Goal: Task Accomplishment & Management: Manage account settings

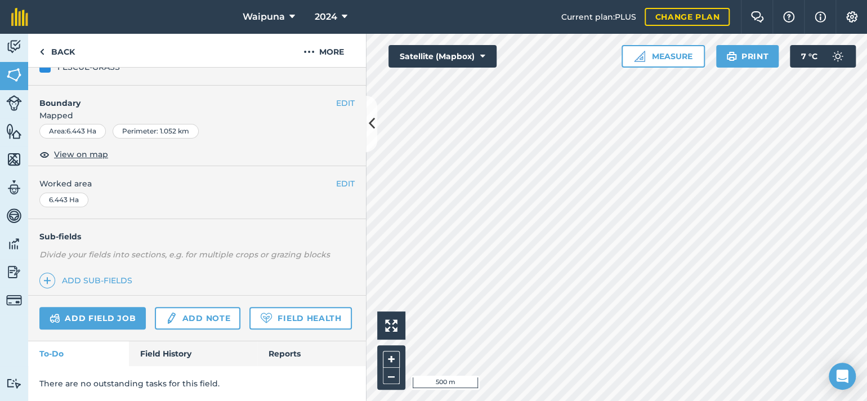
scroll to position [225, 0]
click at [122, 307] on link "Add field job" at bounding box center [92, 318] width 106 height 23
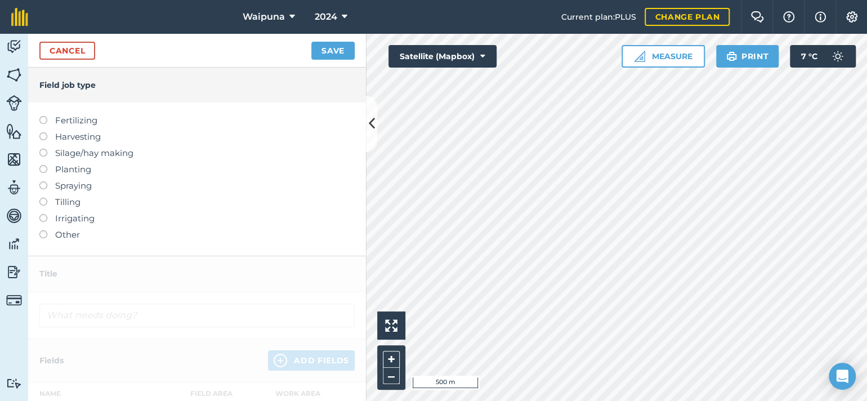
click at [64, 127] on label "Fertilizing" at bounding box center [196, 121] width 315 height 14
type input "Fertilizing"
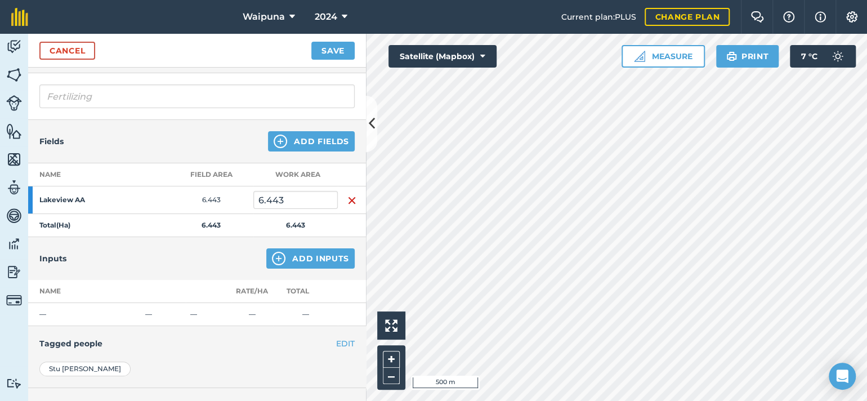
scroll to position [113, 0]
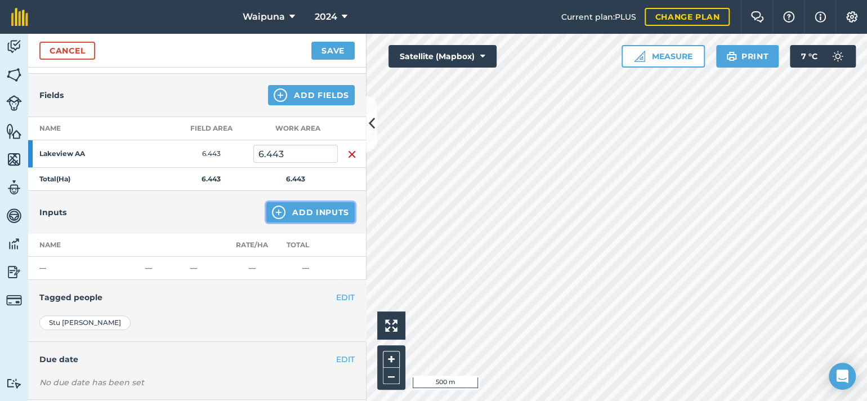
click at [274, 222] on button "Add Inputs" at bounding box center [310, 212] width 88 height 20
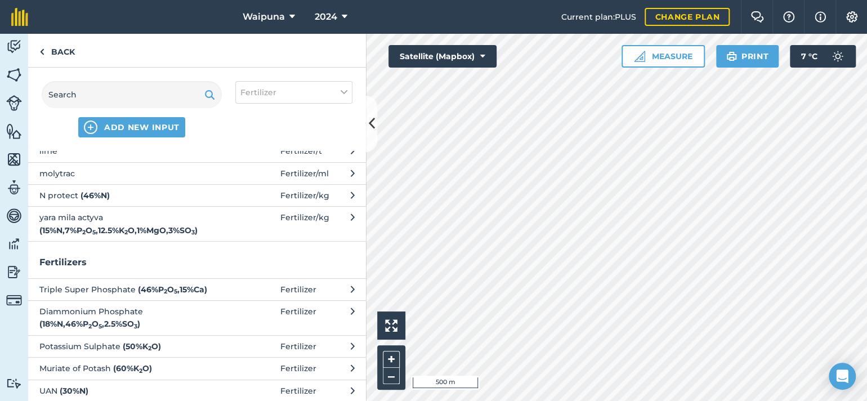
scroll to position [225, 0]
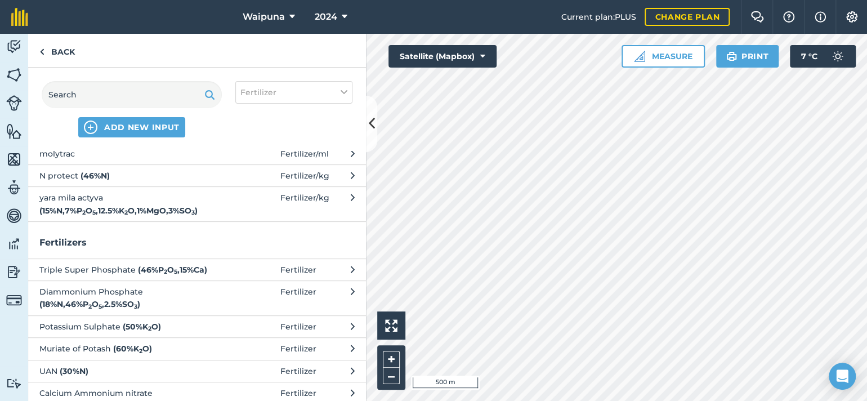
click at [122, 182] on span "N protect ( 46 % N )" at bounding box center [131, 175] width 184 height 12
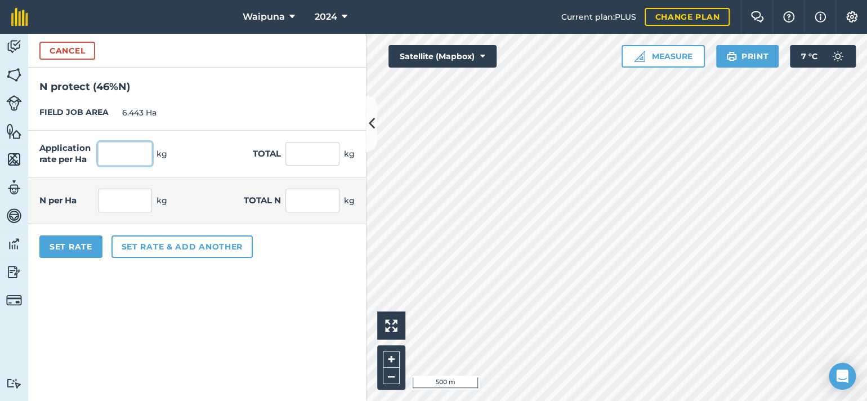
click at [146, 166] on input "text" at bounding box center [125, 154] width 54 height 24
type input "80"
type input "515.44"
type input "36.8"
type input "237.102"
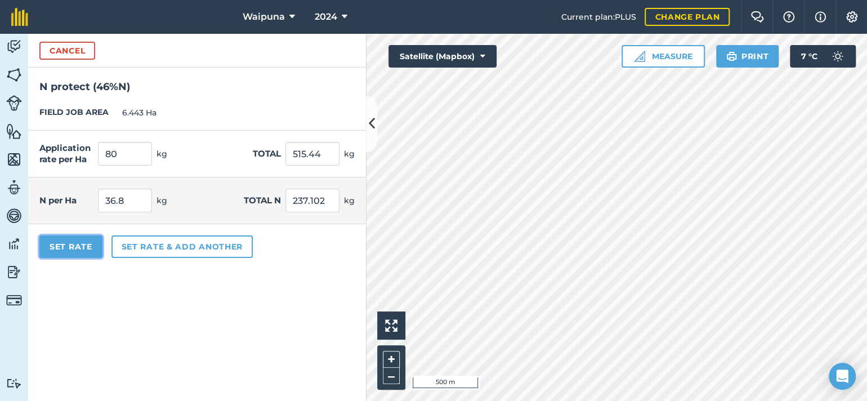
click at [90, 258] on button "Set Rate" at bounding box center [70, 246] width 63 height 23
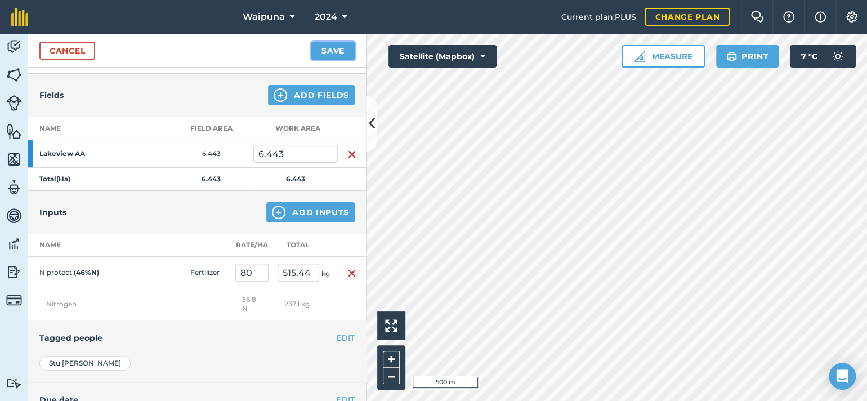
click at [315, 60] on button "Save" at bounding box center [332, 51] width 43 height 18
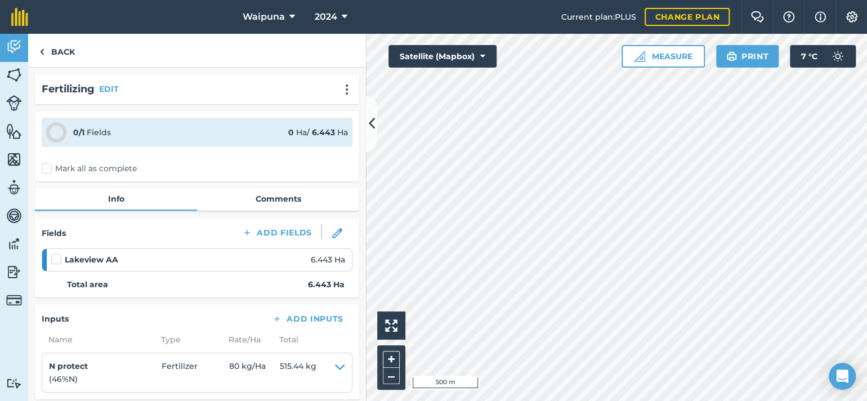
scroll to position [56, 0]
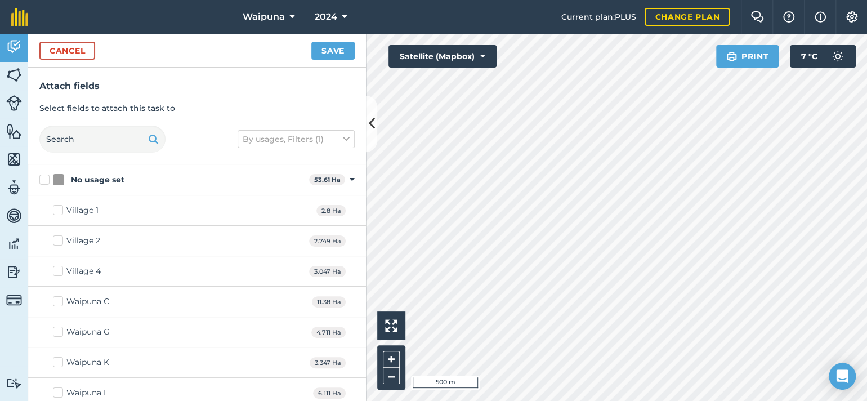
checkbox input "true"
click at [318, 59] on button "Save" at bounding box center [332, 51] width 43 height 18
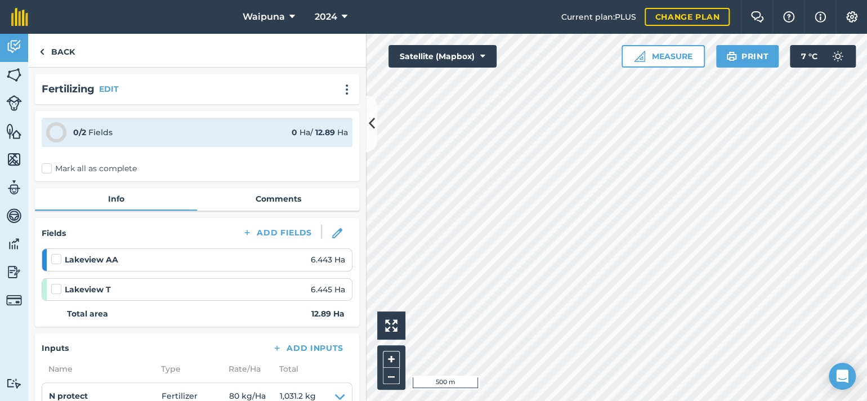
click at [51, 175] on label "Mark all as complete" at bounding box center [89, 169] width 95 height 12
click at [49, 170] on input "Mark all as complete" at bounding box center [45, 166] width 7 height 7
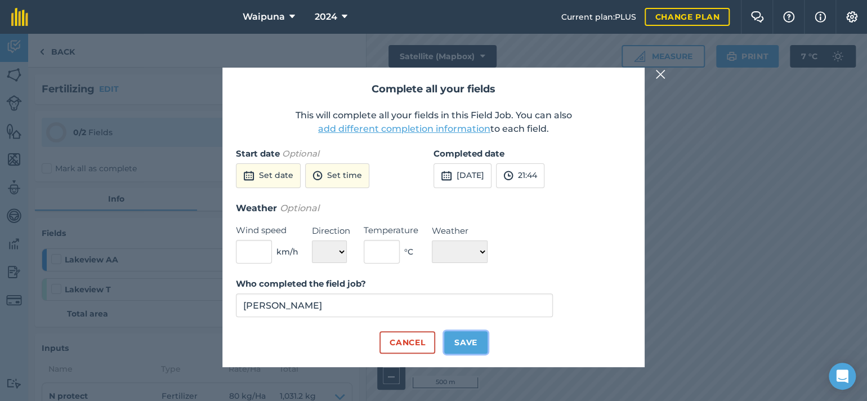
click at [478, 354] on button "Save" at bounding box center [465, 342] width 43 height 23
checkbox input "true"
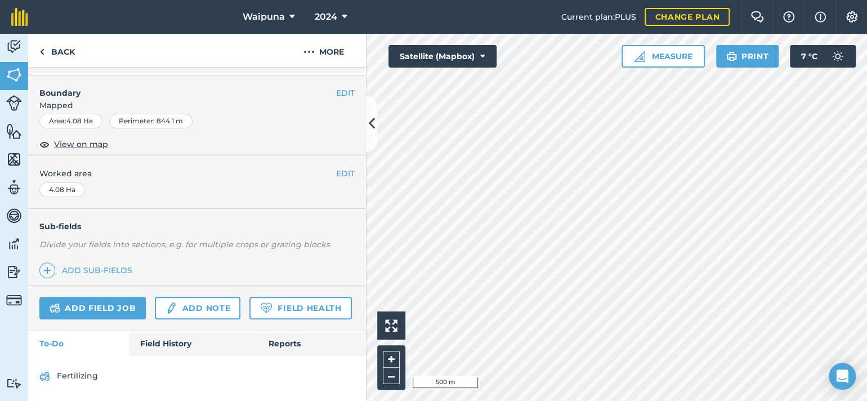
scroll to position [225, 0]
click at [101, 297] on link "Add field job" at bounding box center [92, 308] width 106 height 23
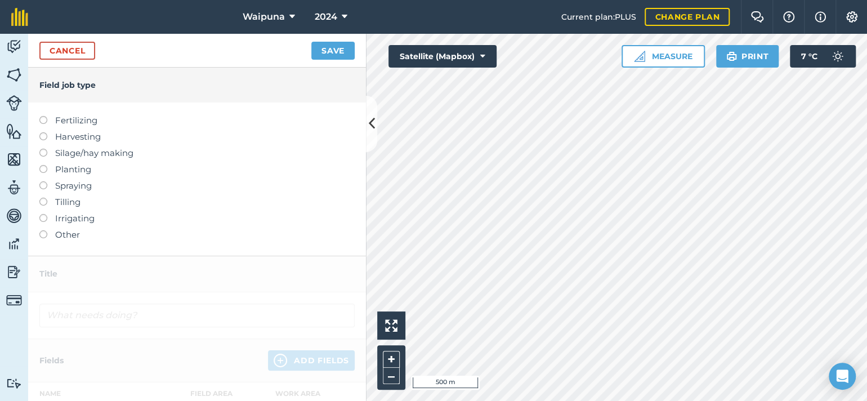
click at [50, 153] on ul "Fertilizing Harvesting Silage/hay making Planting Spraying Tilling Irrigating O…" at bounding box center [196, 178] width 315 height 128
click at [51, 127] on label "Fertilizing" at bounding box center [196, 121] width 315 height 14
type input "Fertilizing"
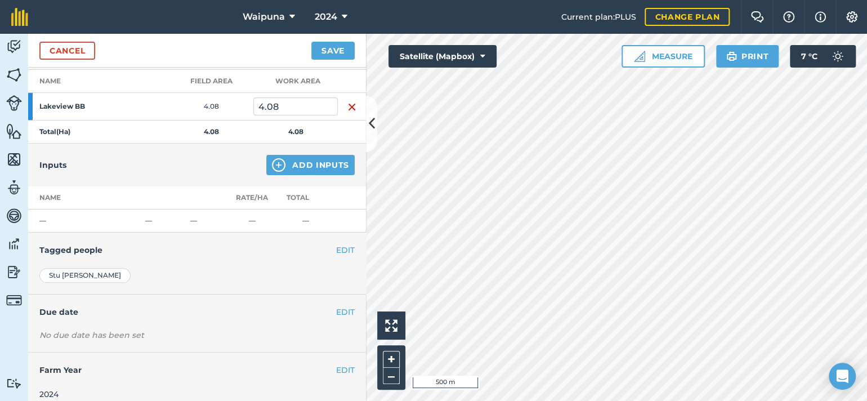
scroll to position [159, 0]
click at [289, 176] on button "Add Inputs" at bounding box center [310, 165] width 88 height 20
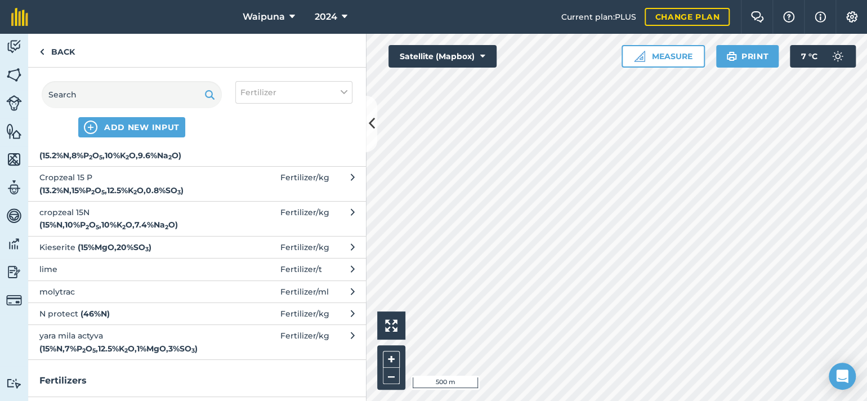
scroll to position [113, 0]
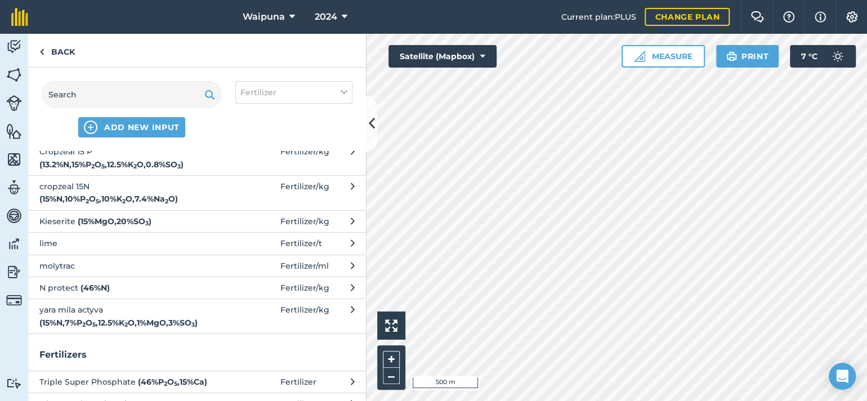
click at [124, 294] on span "N protect ( 46 % N )" at bounding box center [131, 288] width 184 height 12
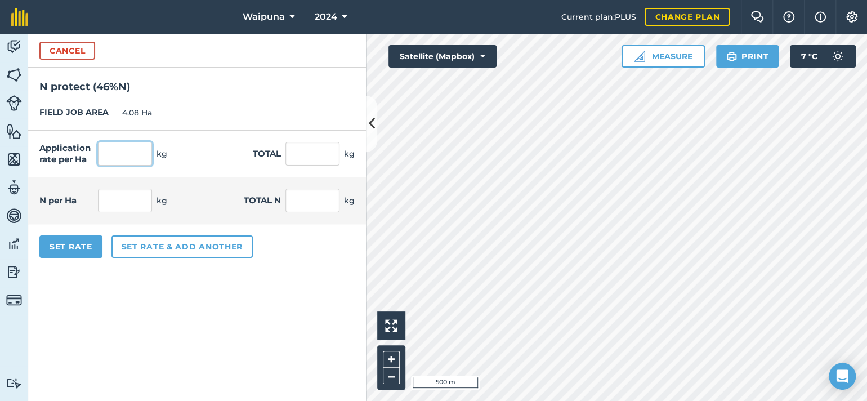
click at [136, 166] on input "text" at bounding box center [125, 154] width 54 height 24
type input "52"
type input "212.16"
type input "23.92"
type input "97.594"
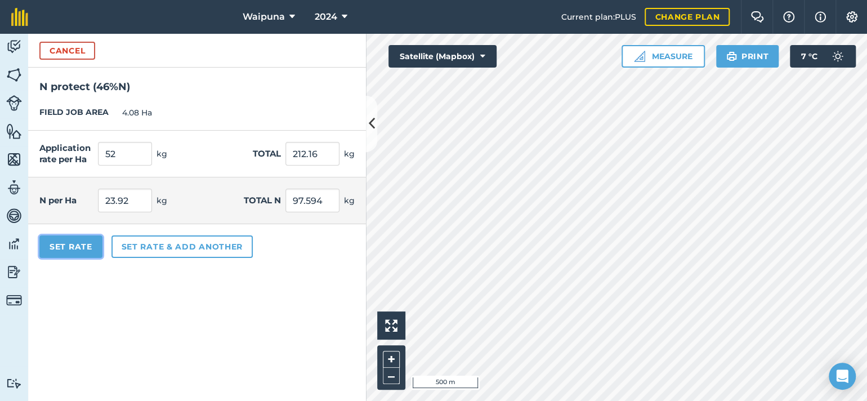
click at [92, 258] on button "Set Rate" at bounding box center [70, 246] width 63 height 23
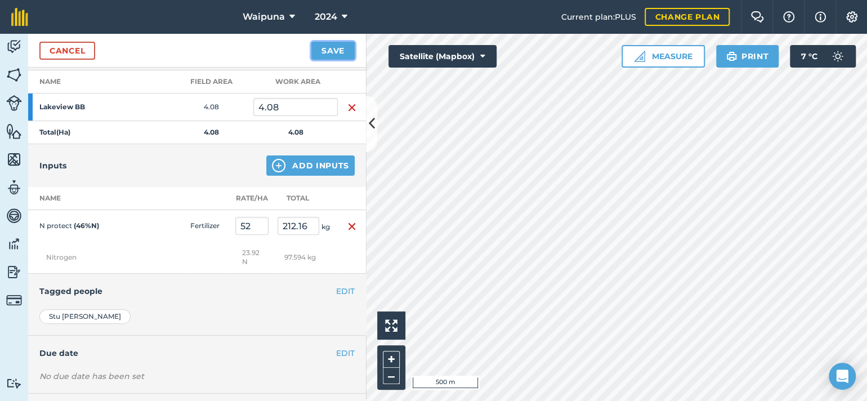
click at [312, 60] on button "Save" at bounding box center [332, 51] width 43 height 18
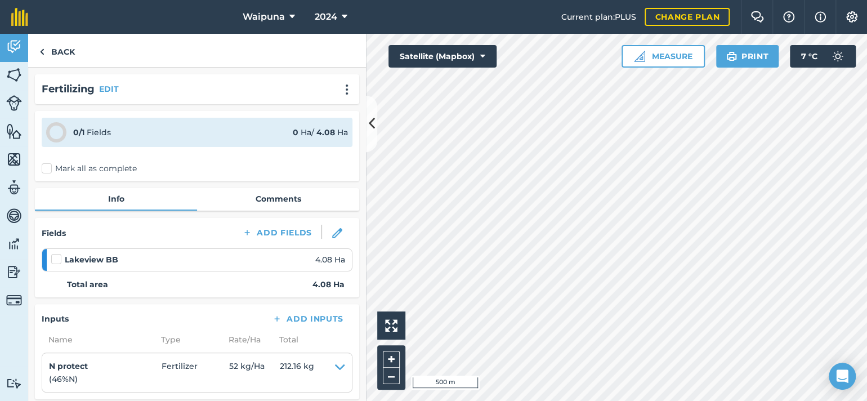
click at [42, 181] on div "0 / 1 Fields 0 Ha / 4.08 [PERSON_NAME] all as complete" at bounding box center [197, 146] width 324 height 70
click at [52, 175] on label "Mark all as complete" at bounding box center [89, 169] width 95 height 12
click at [49, 170] on input "Mark all as complete" at bounding box center [45, 166] width 7 height 7
checkbox input "false"
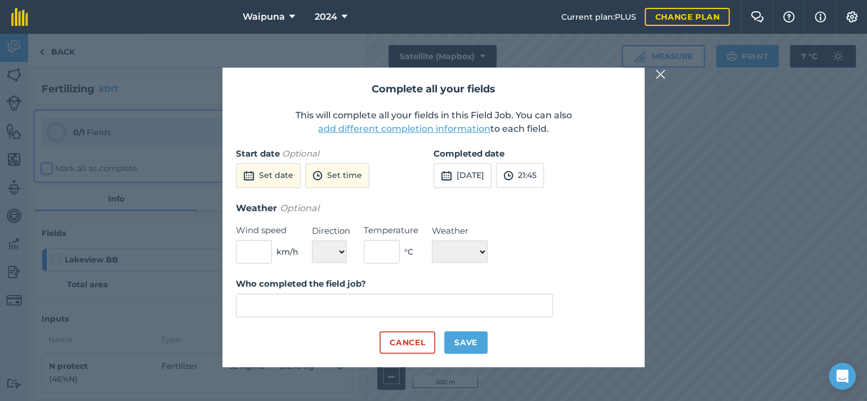
type input "[PERSON_NAME]"
click at [472, 354] on button "Save" at bounding box center [465, 342] width 43 height 23
checkbox input "true"
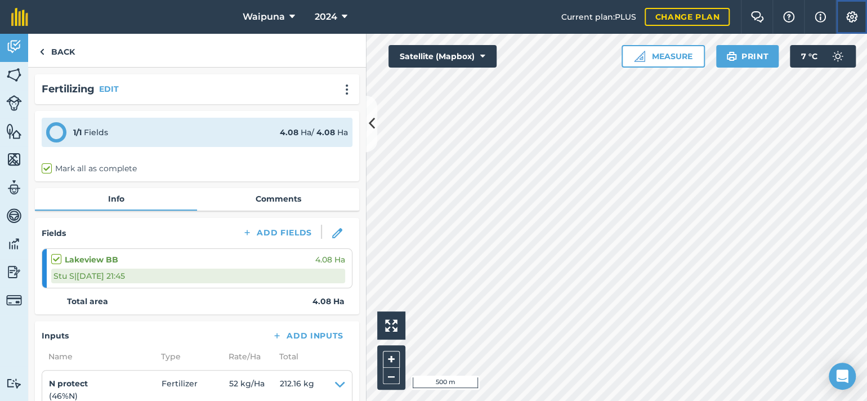
click at [847, 17] on img at bounding box center [852, 16] width 14 height 11
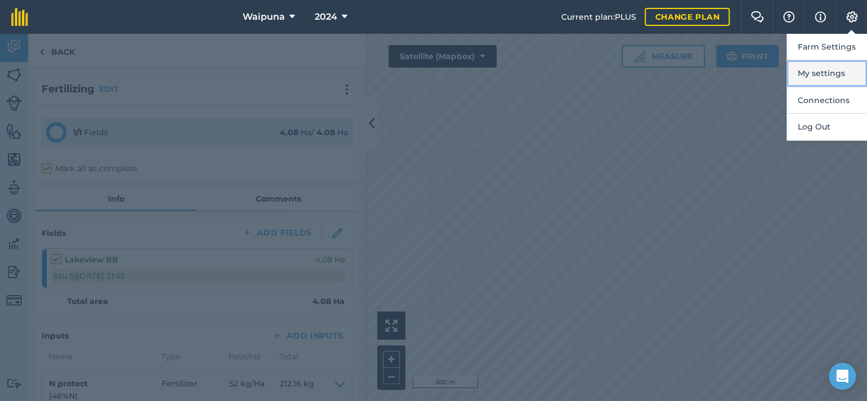
click at [823, 86] on button "My settings" at bounding box center [827, 73] width 81 height 26
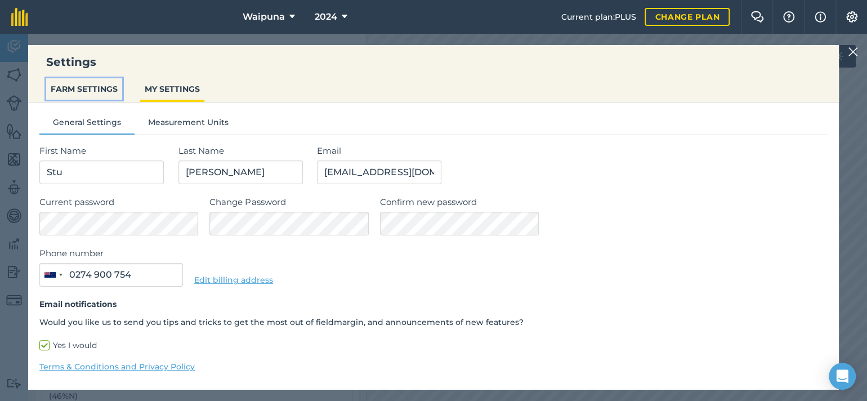
click at [99, 99] on button "FARM SETTINGS" at bounding box center [84, 88] width 76 height 21
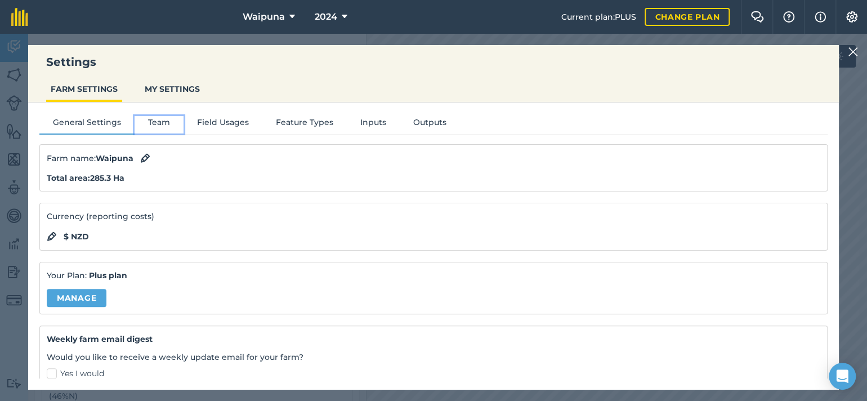
click at [172, 132] on button "Team" at bounding box center [159, 124] width 49 height 17
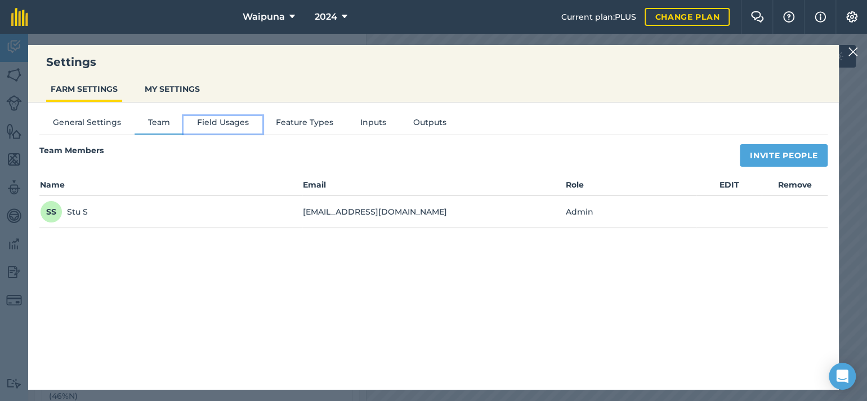
click at [239, 133] on button "Field Usages" at bounding box center [223, 124] width 79 height 17
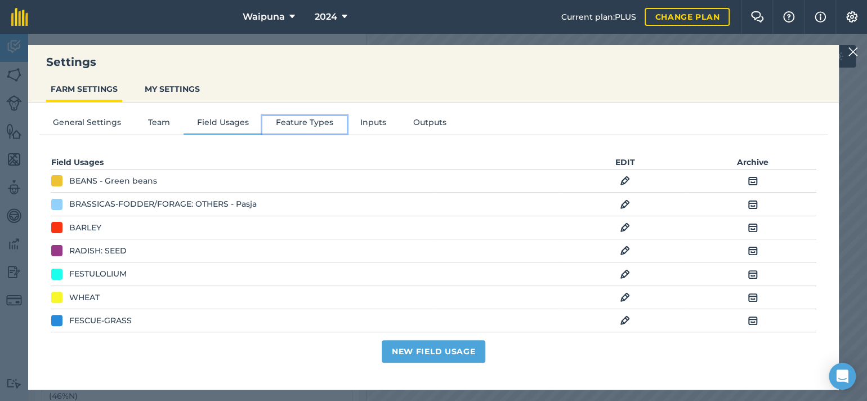
click at [322, 133] on button "Feature Types" at bounding box center [304, 124] width 84 height 17
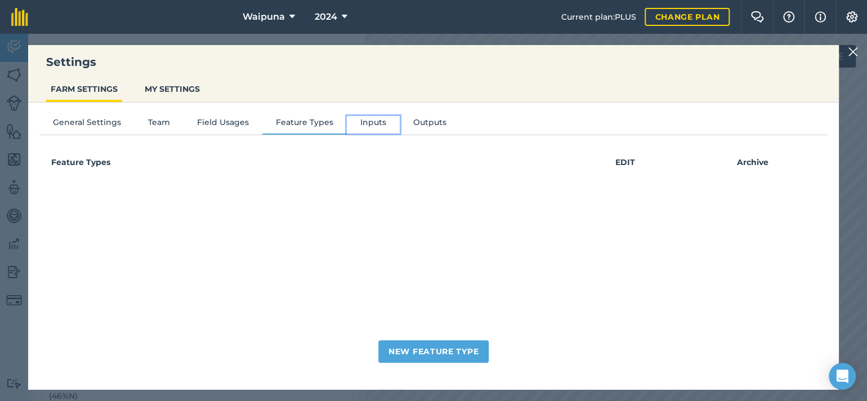
click at [400, 130] on button "Inputs" at bounding box center [373, 124] width 53 height 17
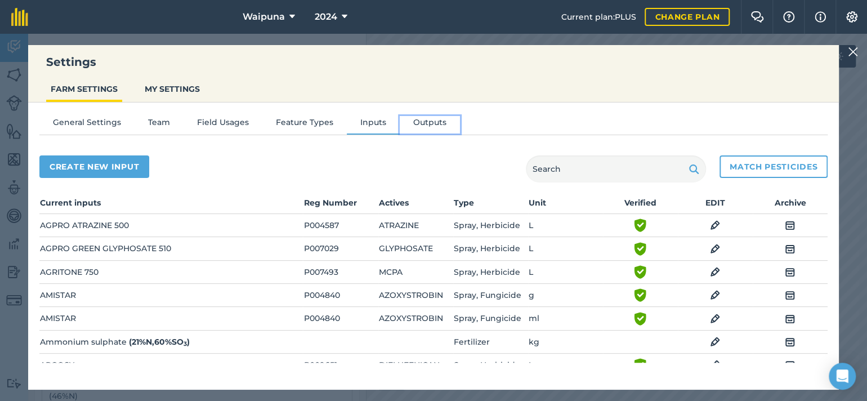
click at [457, 130] on button "Outputs" at bounding box center [430, 124] width 60 height 17
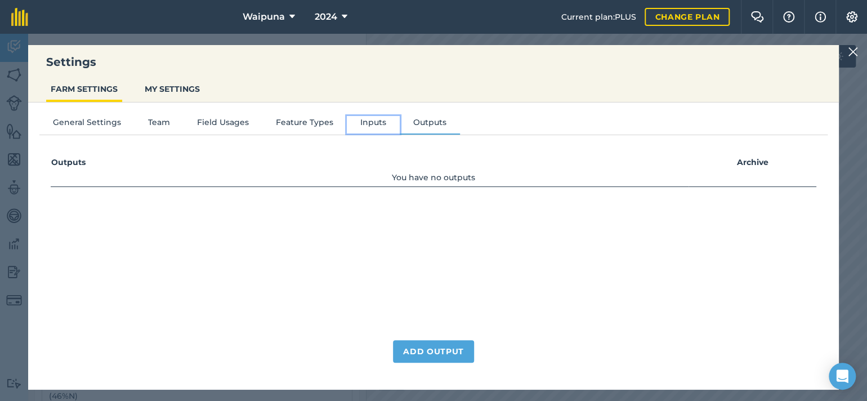
click at [393, 131] on button "Inputs" at bounding box center [373, 124] width 53 height 17
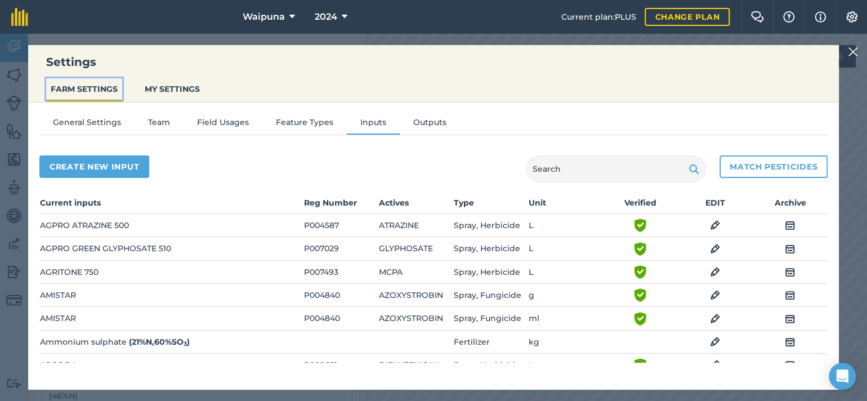
click at [99, 97] on button "FARM SETTINGS" at bounding box center [84, 88] width 76 height 21
click at [815, 18] on img at bounding box center [820, 17] width 11 height 14
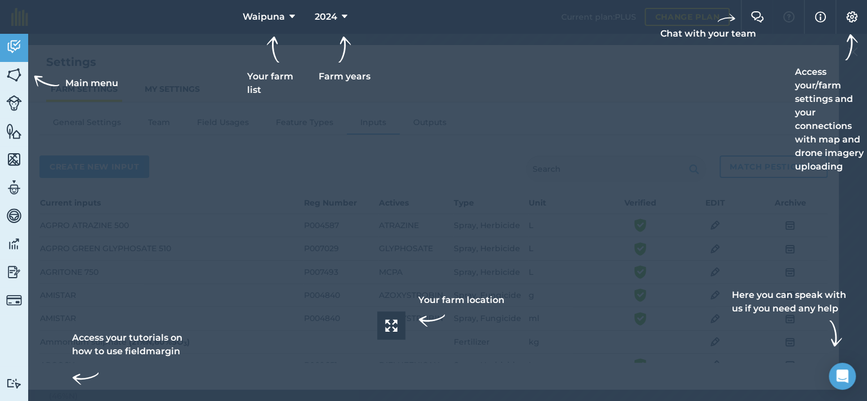
click at [770, 20] on div at bounding box center [433, 17] width 867 height 34
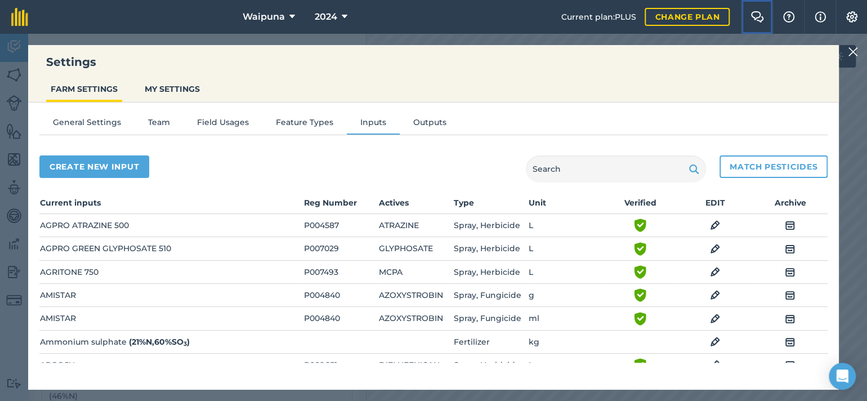
click at [751, 17] on img at bounding box center [758, 16] width 14 height 11
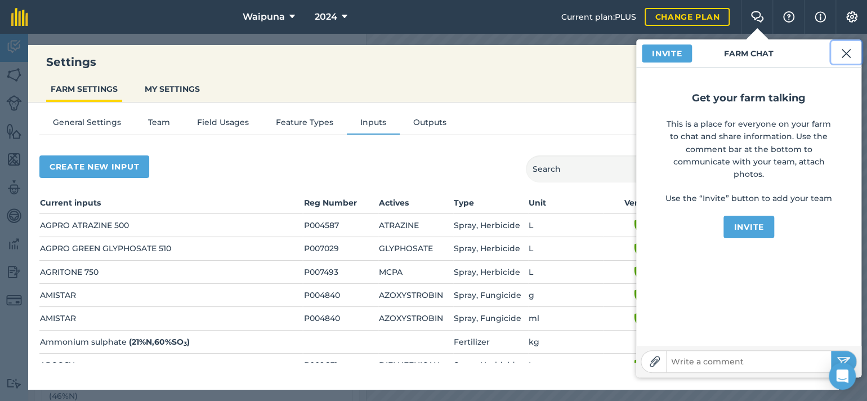
click at [841, 54] on img at bounding box center [846, 54] width 10 height 14
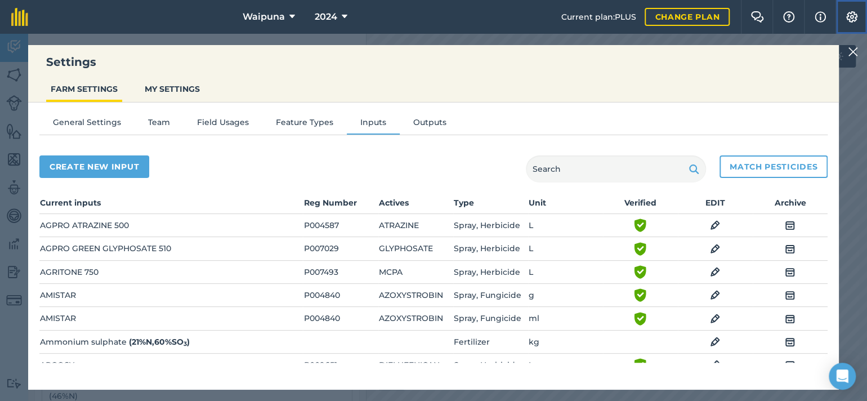
click at [844, 12] on button "Settings" at bounding box center [852, 17] width 32 height 34
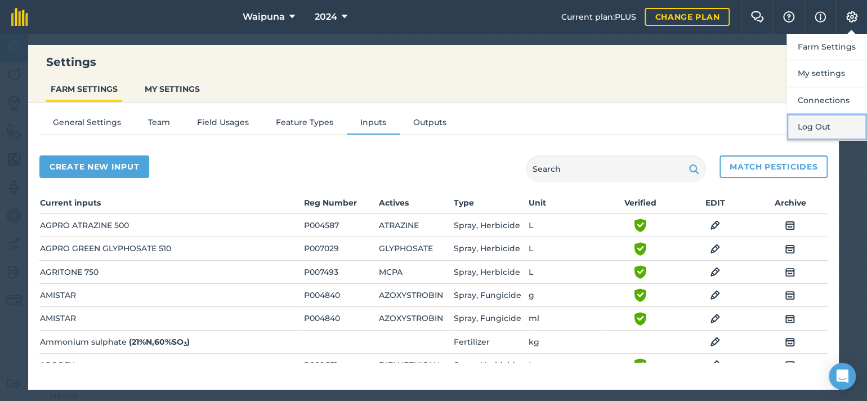
click at [810, 138] on button "Log Out" at bounding box center [827, 127] width 81 height 26
